Goal: Book appointment/travel/reservation

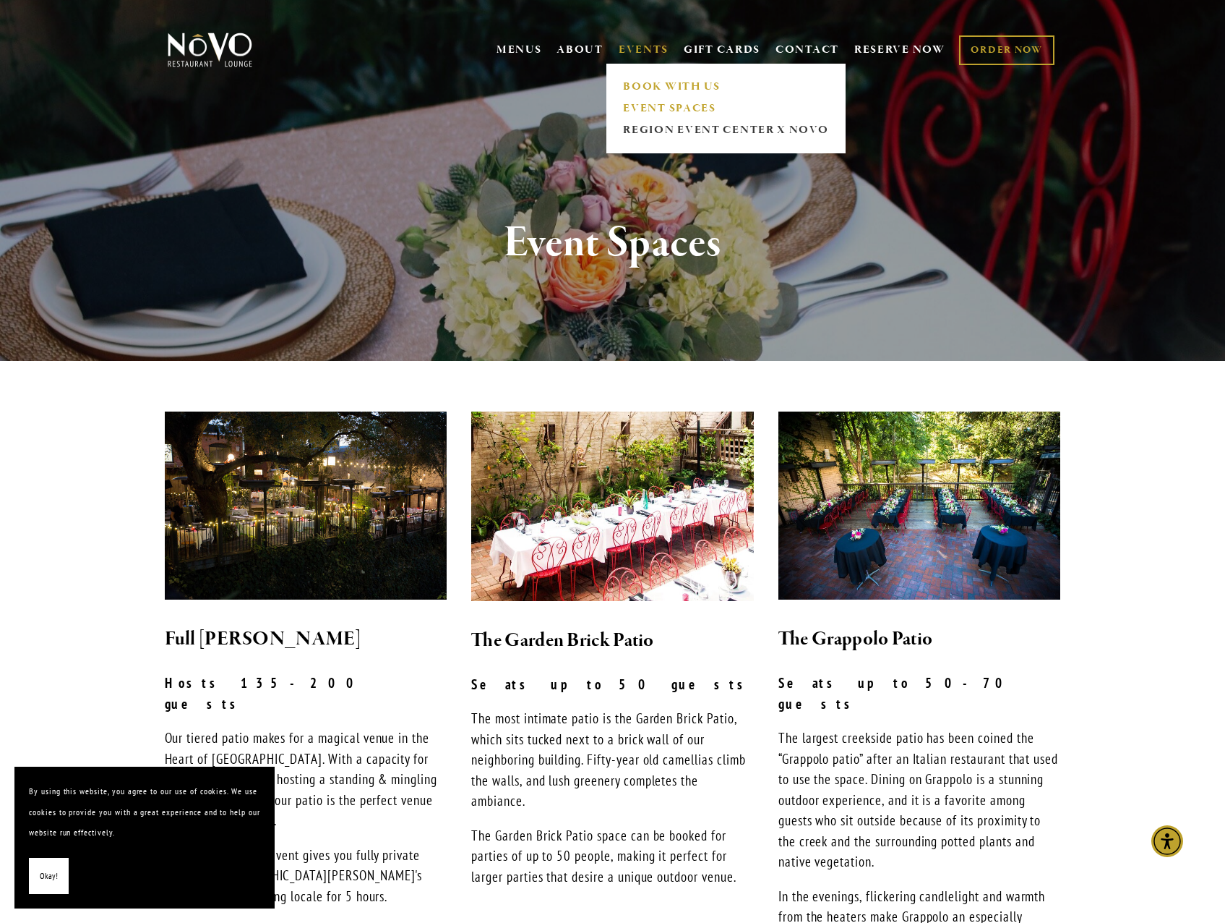
click at [651, 82] on link "BOOK WITH US" at bounding box center [726, 87] width 215 height 22
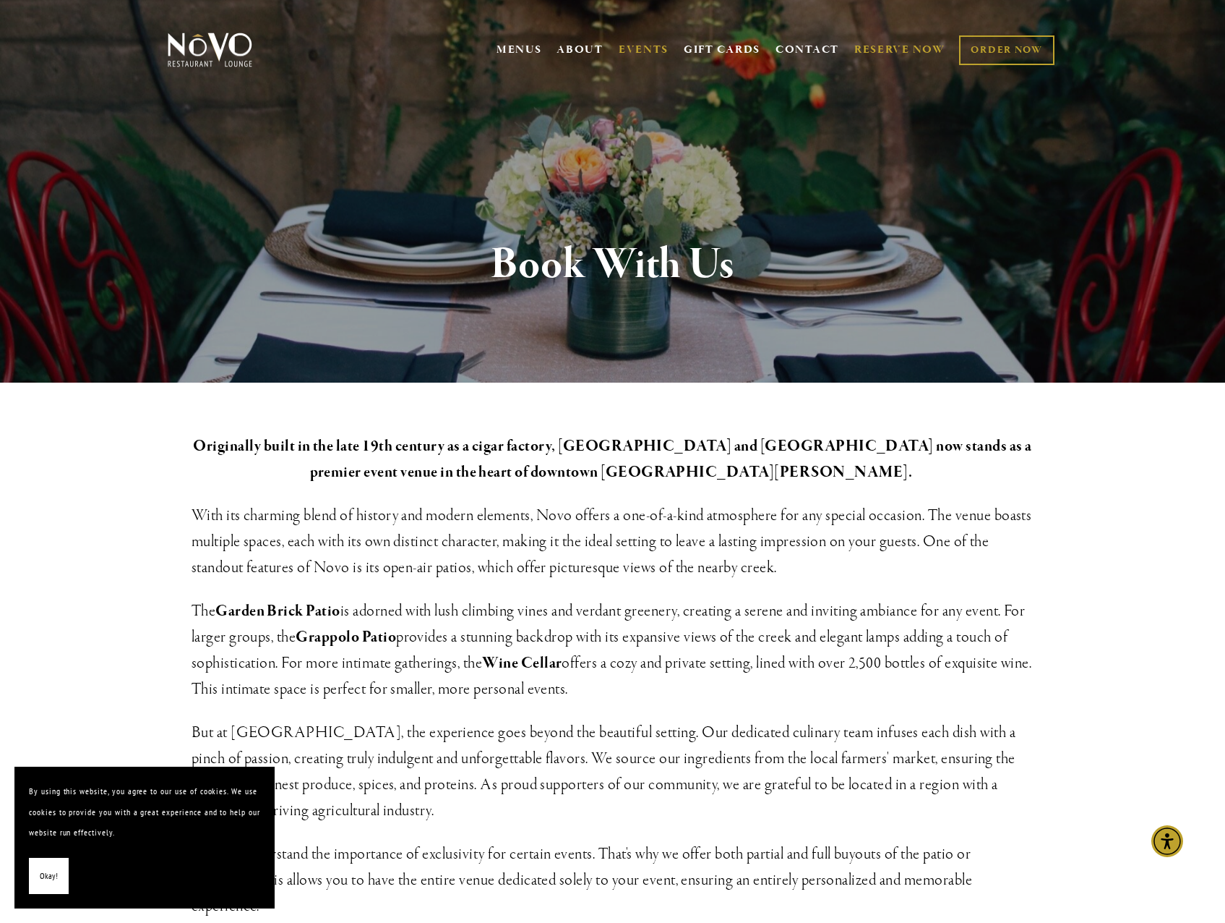
click at [895, 40] on link "RESERVE NOW" at bounding box center [900, 49] width 91 height 27
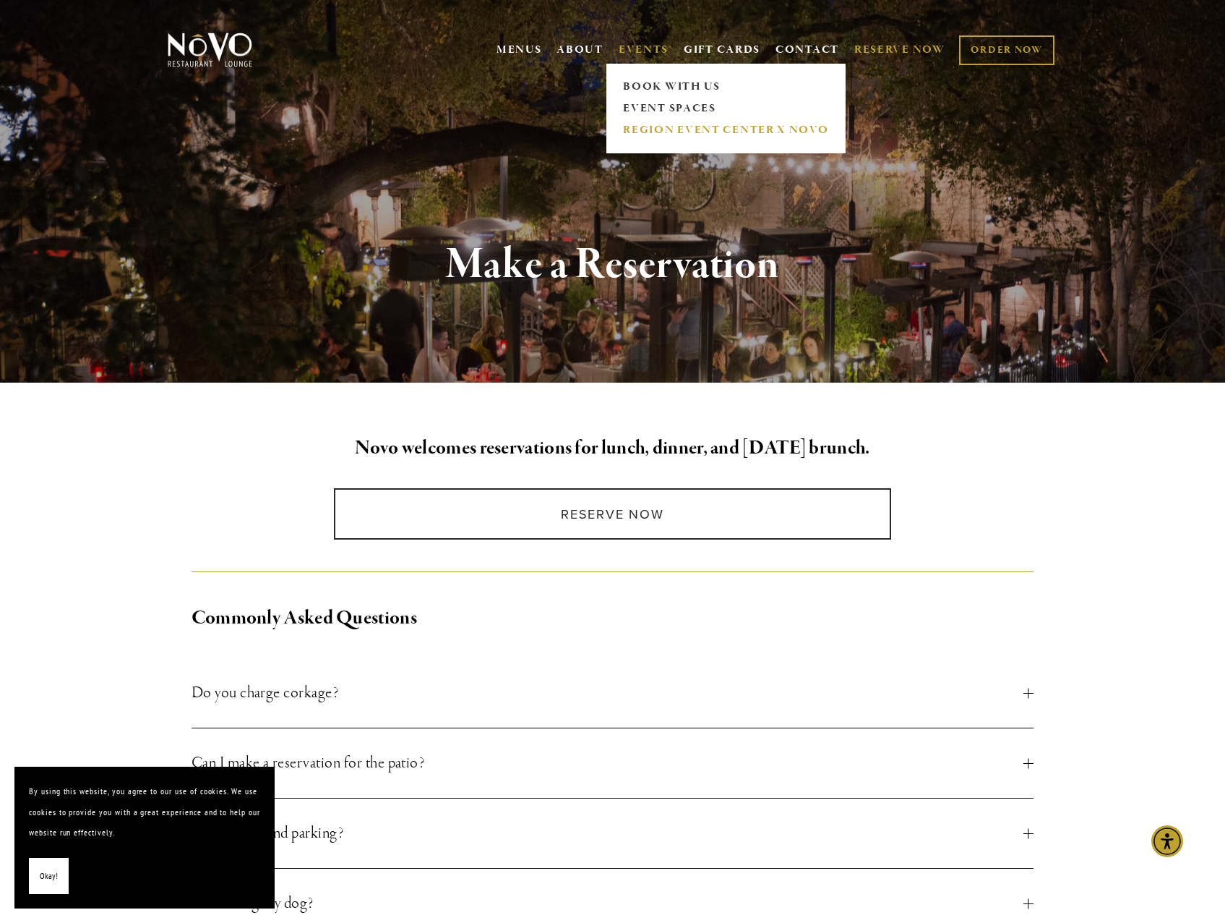
click at [660, 135] on link "REGION EVENT CENTER x NOVO" at bounding box center [726, 130] width 215 height 22
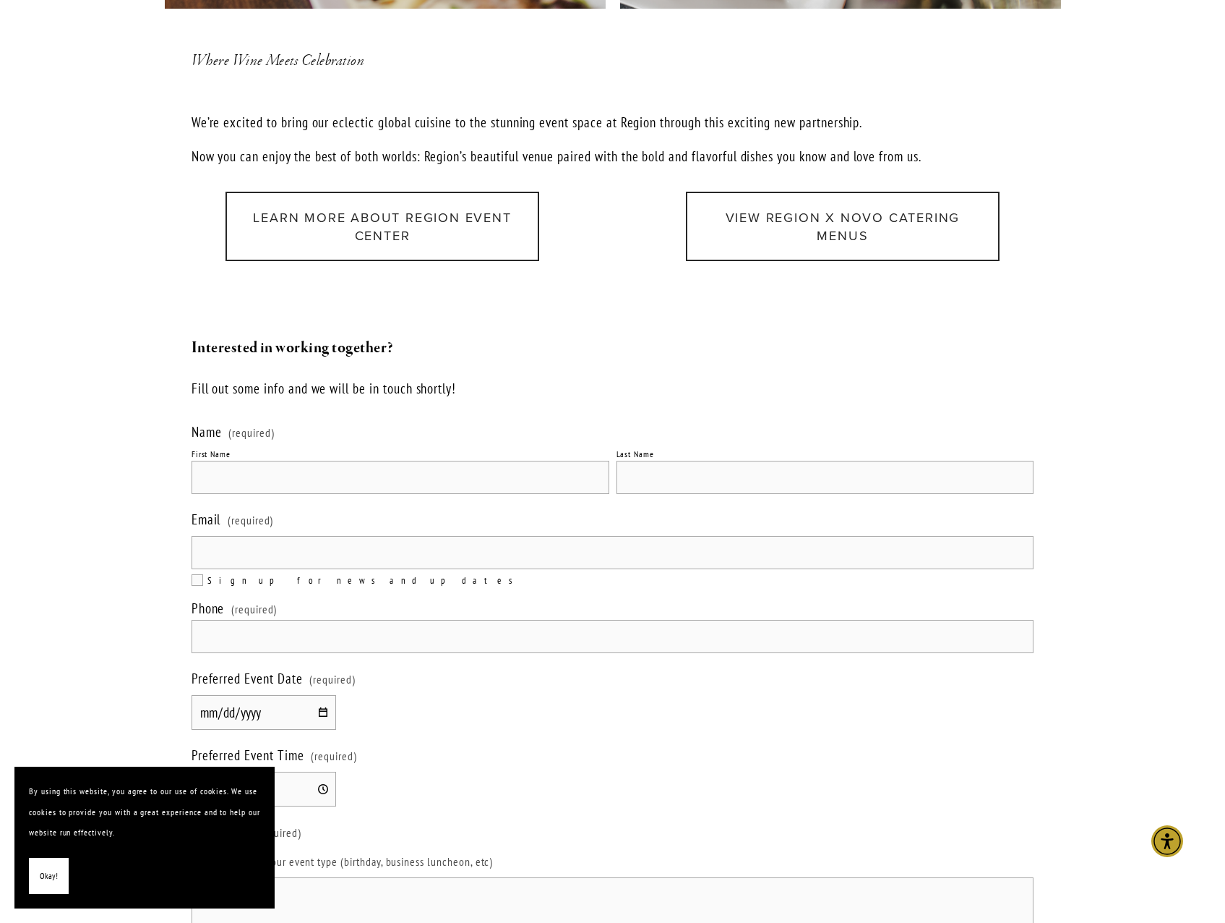
scroll to position [1880, 0]
